Goal: Information Seeking & Learning: Understand process/instructions

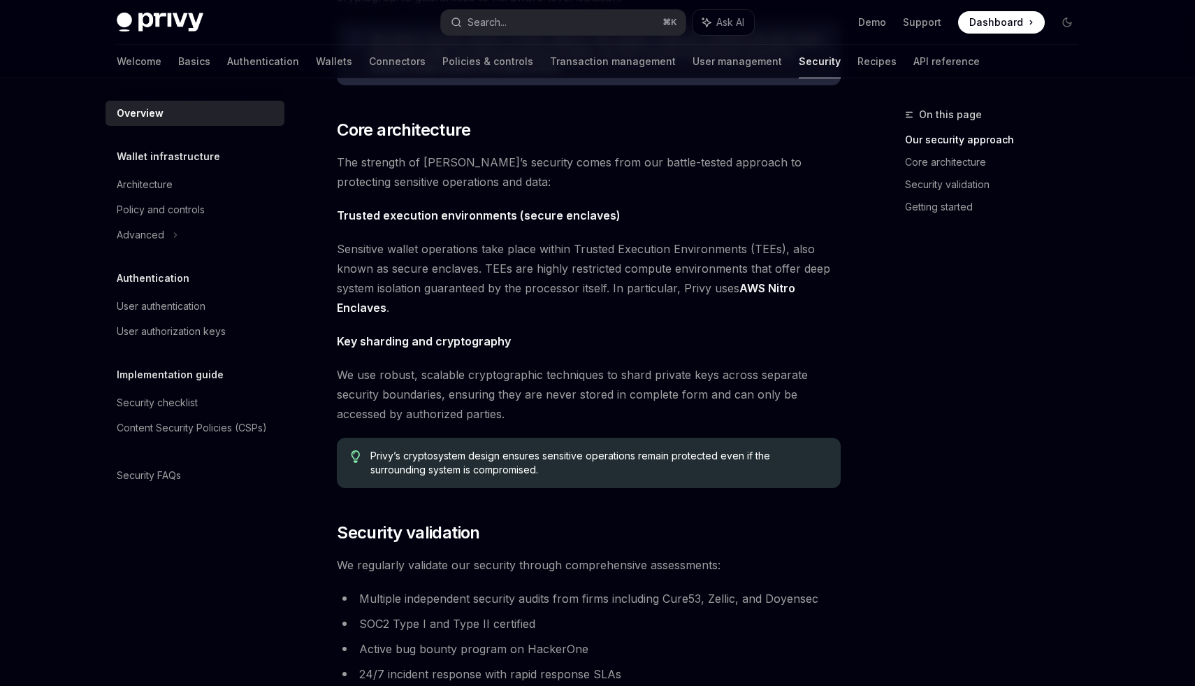
scroll to position [440, 0]
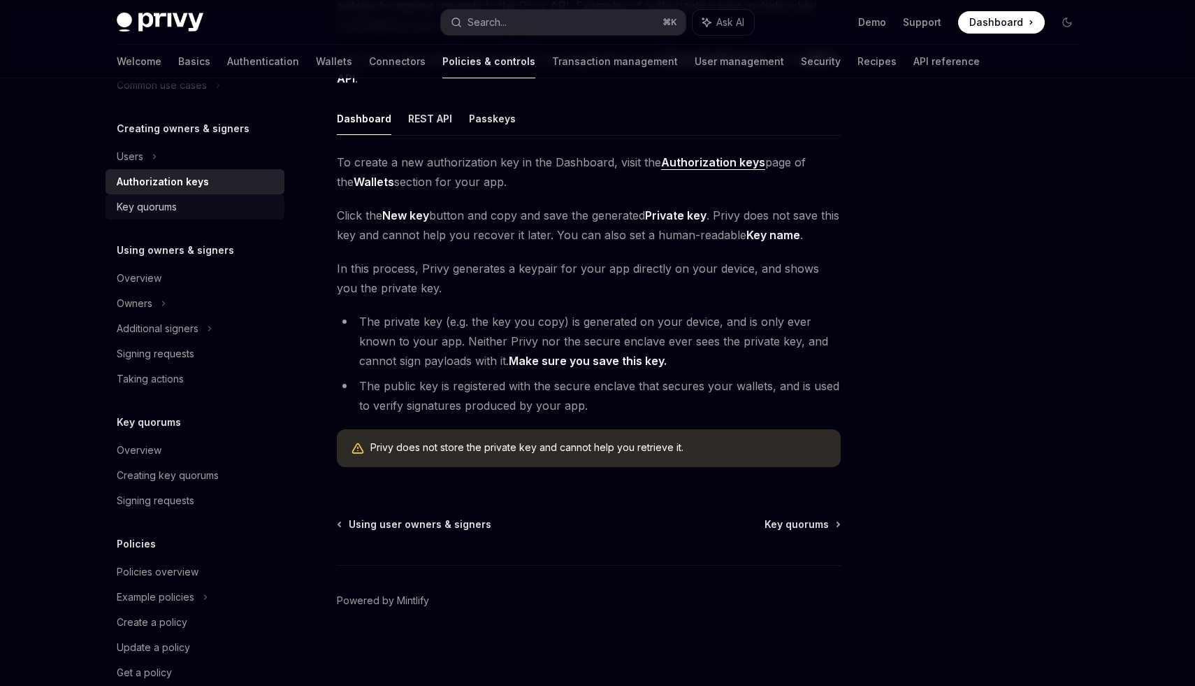
scroll to position [298, 0]
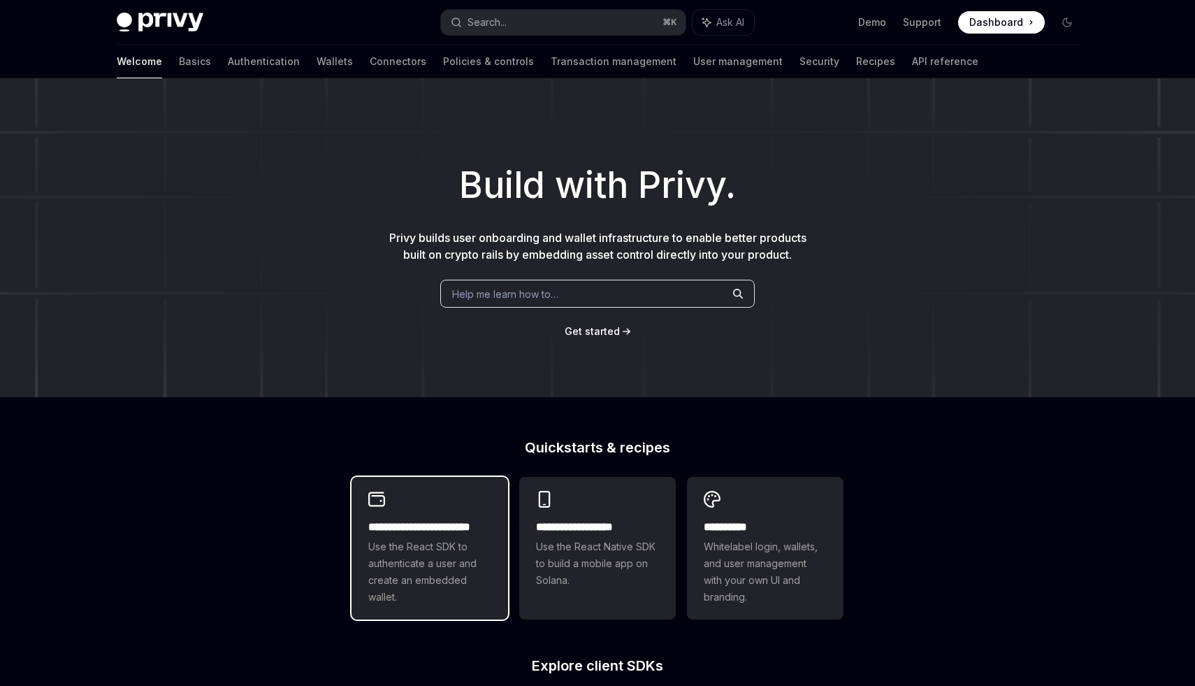
click at [440, 561] on span "Use the React SDK to authenticate a user and create an embedded wallet." at bounding box center [429, 571] width 123 height 67
type textarea "*"
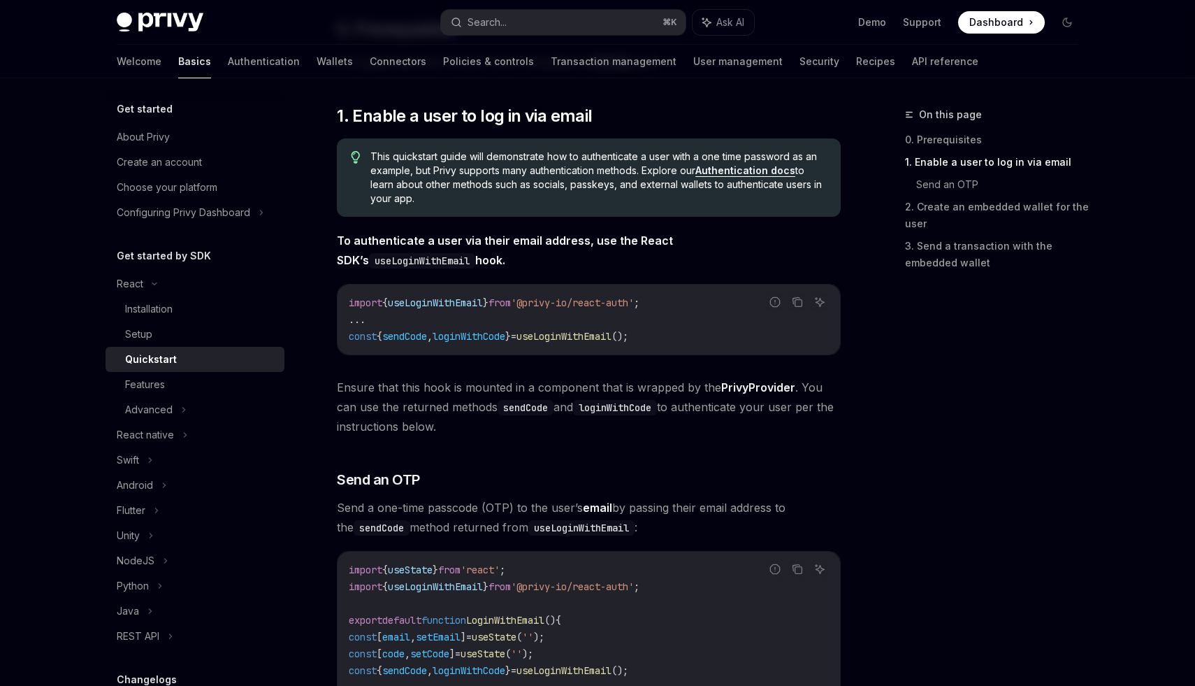
scroll to position [198, 0]
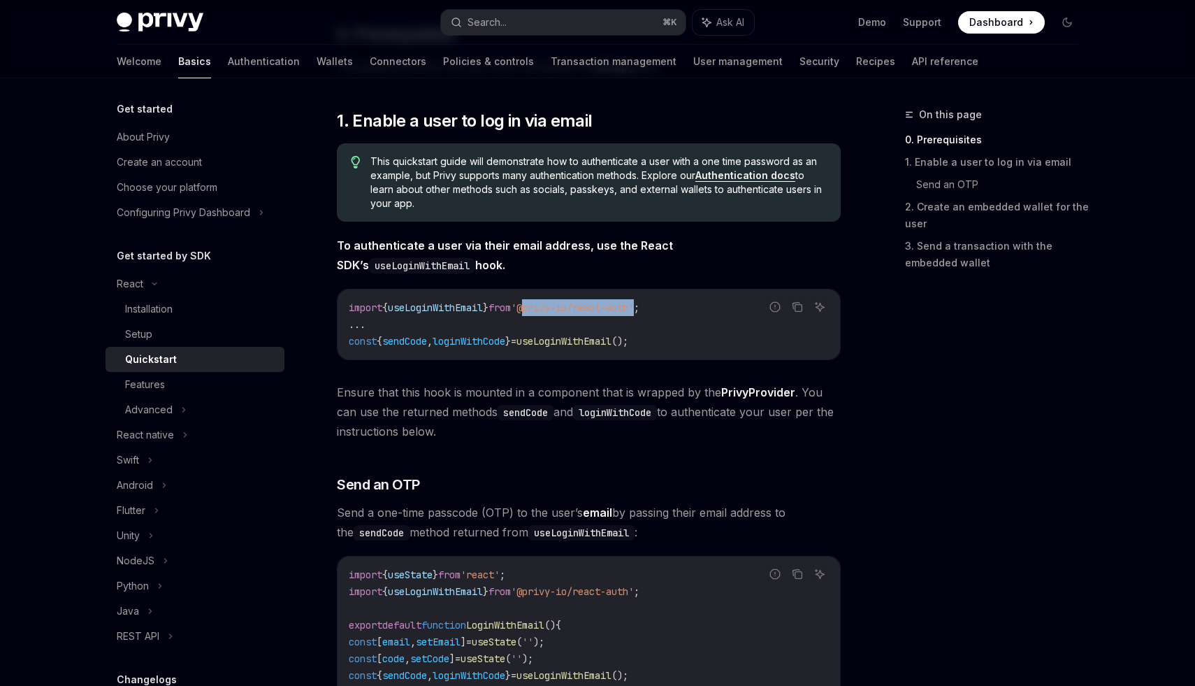
drag, startPoint x: 542, startPoint y: 306, endPoint x: 658, endPoint y: 303, distance: 116.7
click at [634, 303] on span "'@privy-io/react-auth'" at bounding box center [572, 307] width 123 height 13
copy span "@privy-io/react-auth"
